Goal: Task Accomplishment & Management: Manage account settings

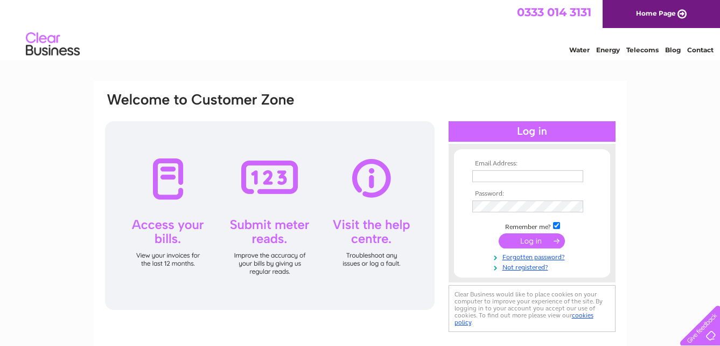
type input "marilynfroud@saddlersresidential.co.uk"
click at [536, 236] on input "submit" at bounding box center [532, 240] width 66 height 15
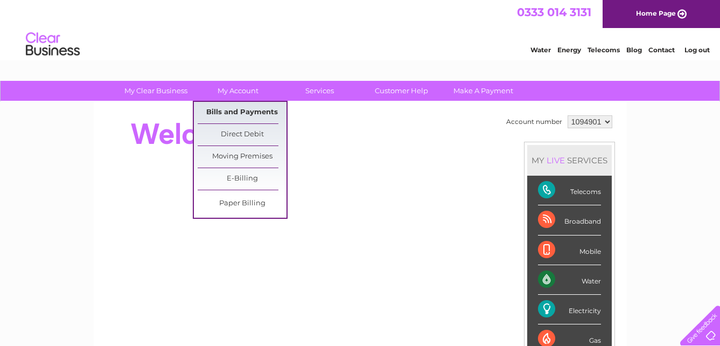
click at [233, 109] on link "Bills and Payments" at bounding box center [242, 113] width 89 height 22
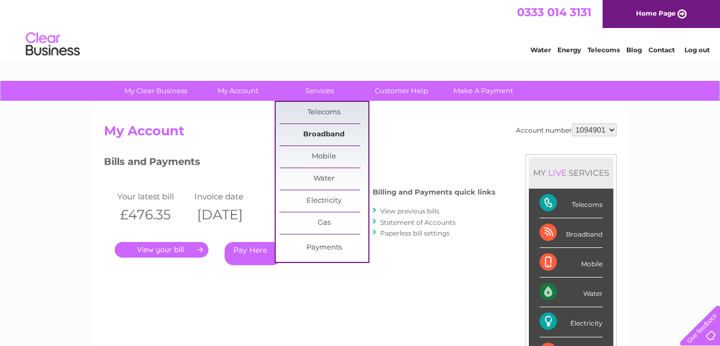
click at [324, 131] on link "Broadband" at bounding box center [324, 135] width 89 height 22
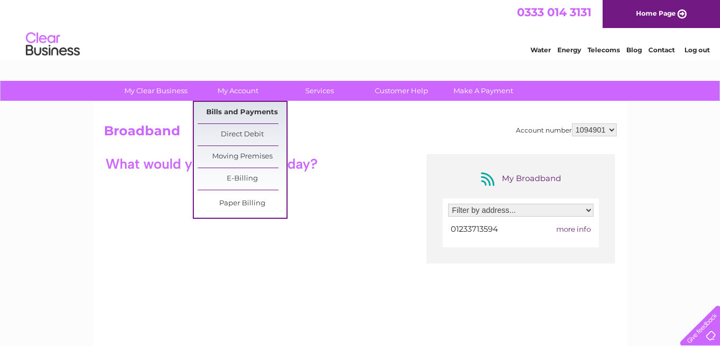
click at [235, 110] on link "Bills and Payments" at bounding box center [242, 113] width 89 height 22
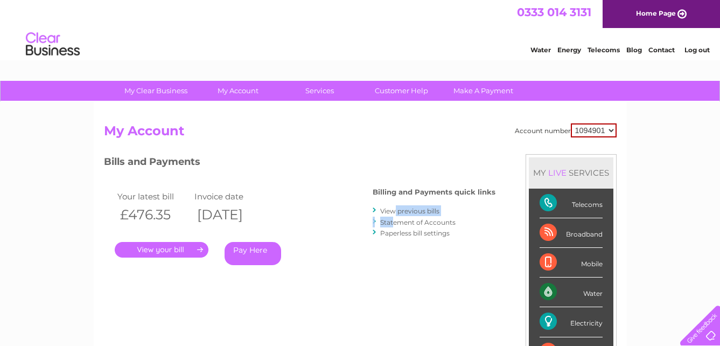
click at [394, 218] on ul "View previous bills Statement of Accounts Paperless bill settings" at bounding box center [434, 221] width 123 height 33
drag, startPoint x: 394, startPoint y: 218, endPoint x: 394, endPoint y: 210, distance: 7.5
click at [394, 210] on link "View previous bills" at bounding box center [409, 211] width 59 height 8
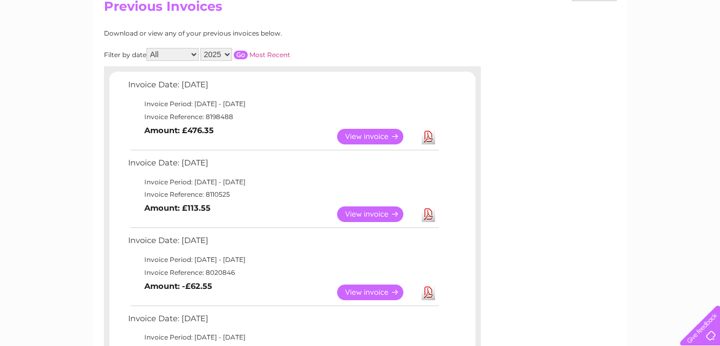
scroll to position [122, 0]
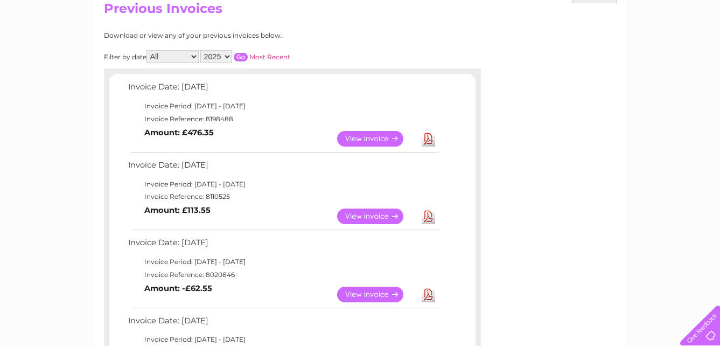
click at [230, 54] on select "2025 2024 2023 2022" at bounding box center [216, 56] width 32 height 13
select select "2024"
click at [201, 50] on select "2025 2024 2023 2022" at bounding box center [216, 56] width 32 height 13
click at [242, 55] on input "button" at bounding box center [241, 57] width 14 height 9
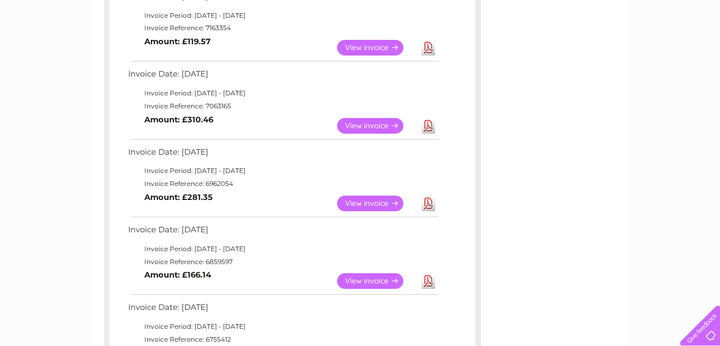
scroll to position [230, 0]
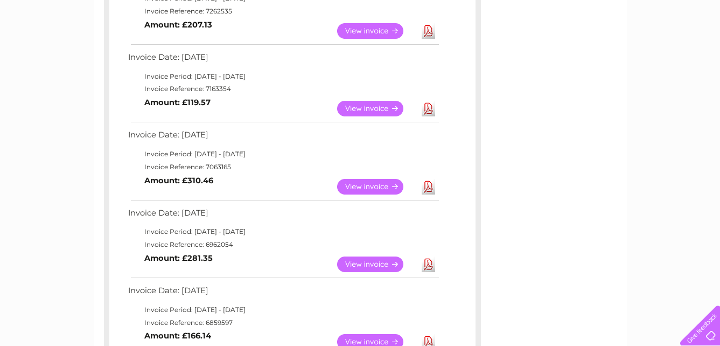
click at [360, 107] on link "View" at bounding box center [376, 109] width 79 height 16
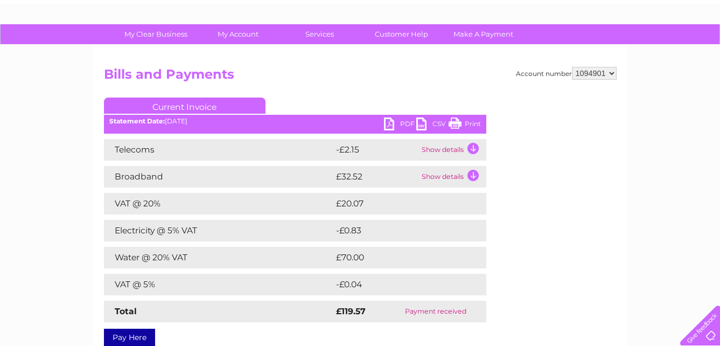
scroll to position [108, 0]
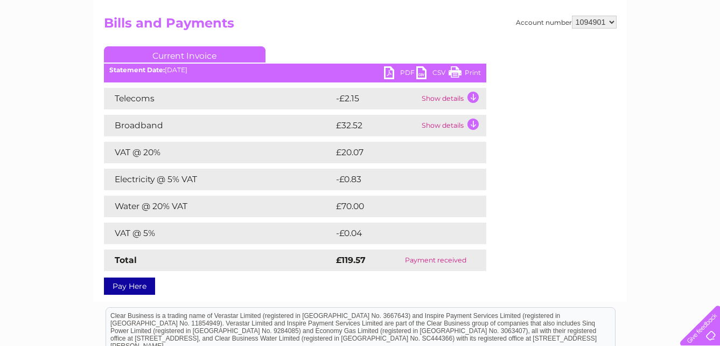
click at [388, 70] on link "PDF" at bounding box center [400, 74] width 32 height 16
click at [387, 70] on link "PDF" at bounding box center [400, 74] width 32 height 16
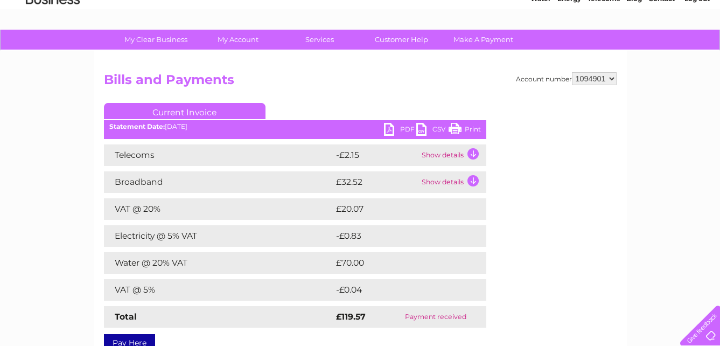
scroll to position [0, 0]
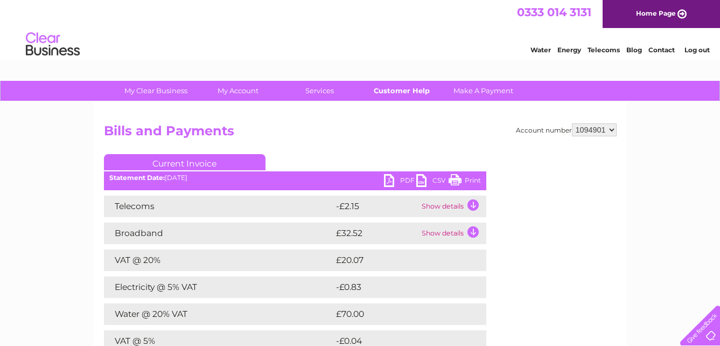
click at [401, 88] on link "Customer Help" at bounding box center [401, 91] width 89 height 20
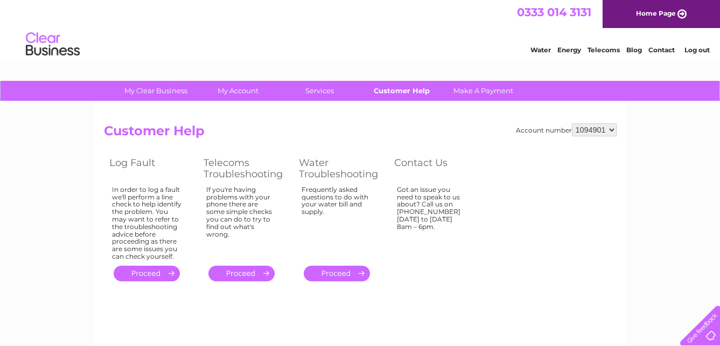
click at [390, 86] on link "Customer Help" at bounding box center [401, 91] width 89 height 20
